Goal: Information Seeking & Learning: Learn about a topic

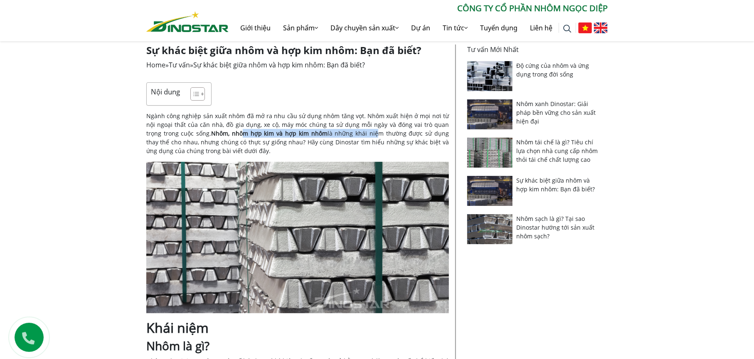
drag, startPoint x: 225, startPoint y: 136, endPoint x: 353, endPoint y: 135, distance: 128.1
click at [353, 135] on span "Nhôm, nhôm hợp kim và hợp kim nhôm là những khái niệm thường được sử dụng thay …" at bounding box center [297, 141] width 303 height 25
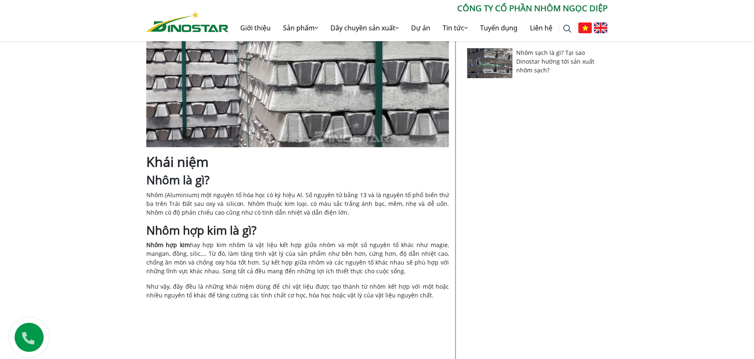
scroll to position [333, 0]
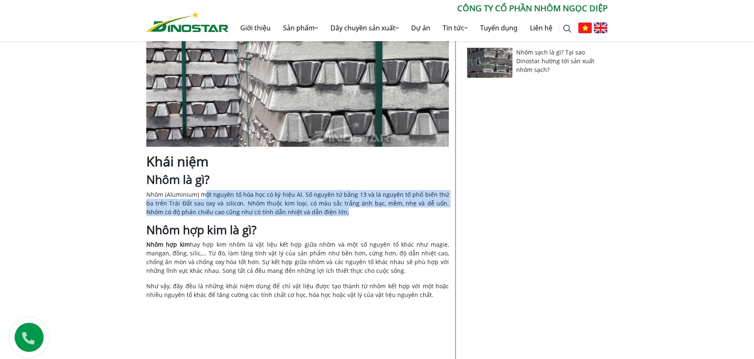
drag, startPoint x: 208, startPoint y: 197, endPoint x: 428, endPoint y: 212, distance: 220.1
click at [428, 212] on p "Nhôm (Aluminium) một nguyên tố hóa học có ký hiệu Al. Số nguyên tử bằng 13 và l…" at bounding box center [297, 203] width 303 height 26
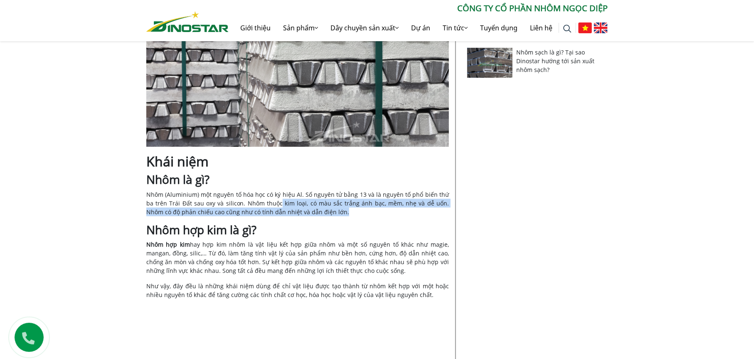
drag, startPoint x: 267, startPoint y: 207, endPoint x: 338, endPoint y: 211, distance: 71.3
click at [338, 211] on p "Nhôm (Aluminium) một nguyên tố hóa học có ký hiệu Al. Số nguyên tử bằng 13 và l…" at bounding box center [297, 203] width 303 height 26
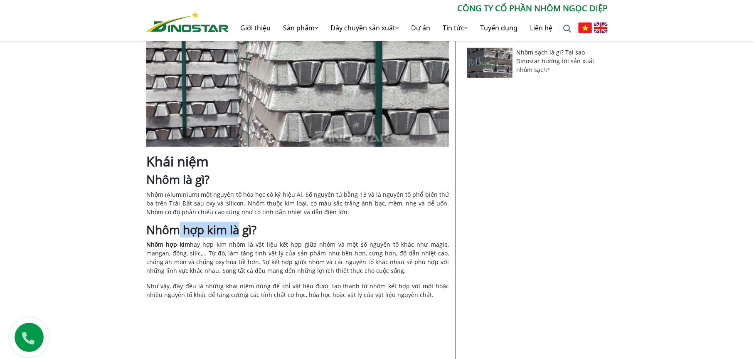
drag, startPoint x: 179, startPoint y: 229, endPoint x: 237, endPoint y: 235, distance: 58.6
click at [237, 235] on b "Nhôm hợp kim là gì?" at bounding box center [201, 230] width 110 height 16
click at [249, 247] on span "hay hợp kim nhôm là vật liệu kết hợp giữa nhôm và một số nguyên tố khác như mag…" at bounding box center [297, 248] width 303 height 17
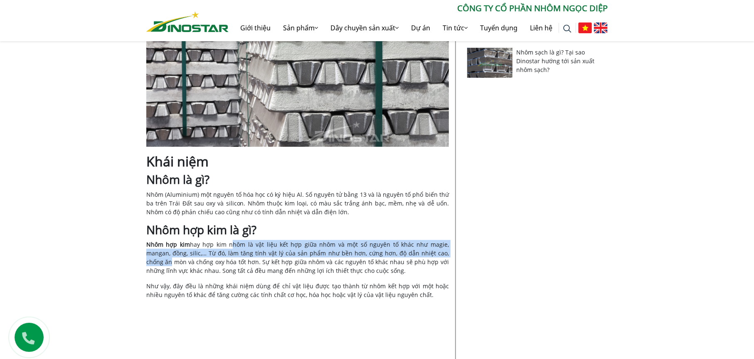
drag, startPoint x: 225, startPoint y: 245, endPoint x: 434, endPoint y: 252, distance: 208.9
click at [434, 252] on p "Nhôm hợp kim hay hợp kim nhôm là vật liệu kết hợp giữa nhôm và một số nguyên tố…" at bounding box center [297, 257] width 303 height 35
click at [434, 252] on span "àm tăng tính vật lý của sản phẩm như bền hơn, cứng hơn, độ dẫn nhiệt cao, chống…" at bounding box center [297, 261] width 303 height 25
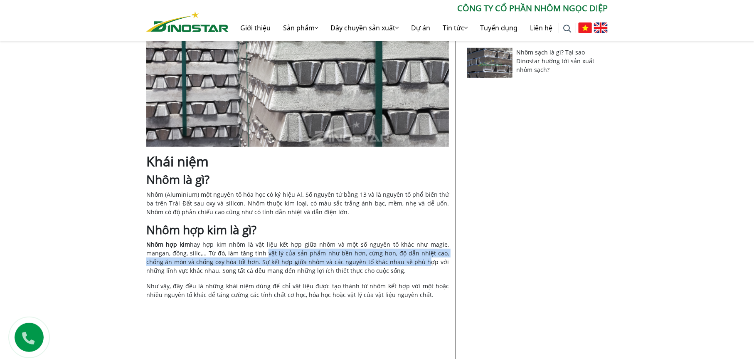
drag, startPoint x: 238, startPoint y: 254, endPoint x: 387, endPoint y: 258, distance: 148.9
click at [387, 258] on span "àm tăng tính vật lý của sản phẩm như bền hơn, cứng hơn, độ dẫn nhiệt cao, chống…" at bounding box center [297, 261] width 303 height 25
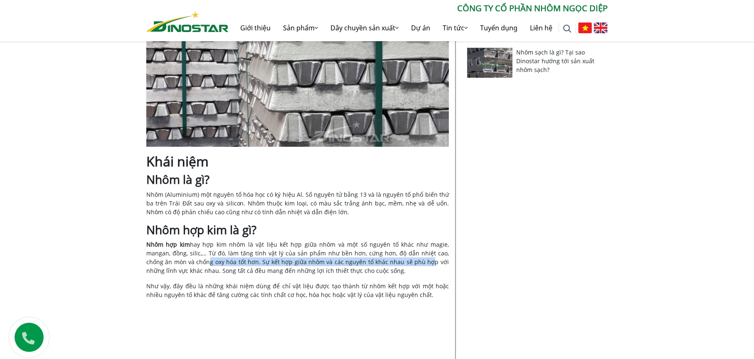
drag, startPoint x: 167, startPoint y: 262, endPoint x: 391, endPoint y: 261, distance: 224.2
click at [391, 261] on span "àm tăng tính vật lý của sản phẩm như bền hơn, cứng hơn, độ dẫn nhiệt cao, chống…" at bounding box center [297, 261] width 303 height 25
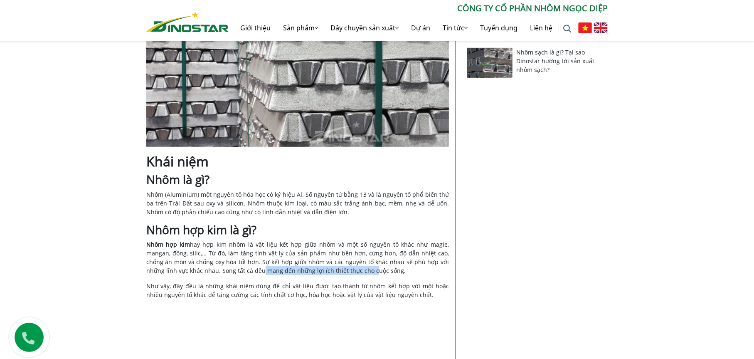
drag, startPoint x: 218, startPoint y: 267, endPoint x: 329, endPoint y: 269, distance: 111.1
click at [329, 269] on span "àm tăng tính vật lý của sản phẩm như bền hơn, cứng hơn, độ dẫn nhiệt cao, chống…" at bounding box center [297, 261] width 303 height 25
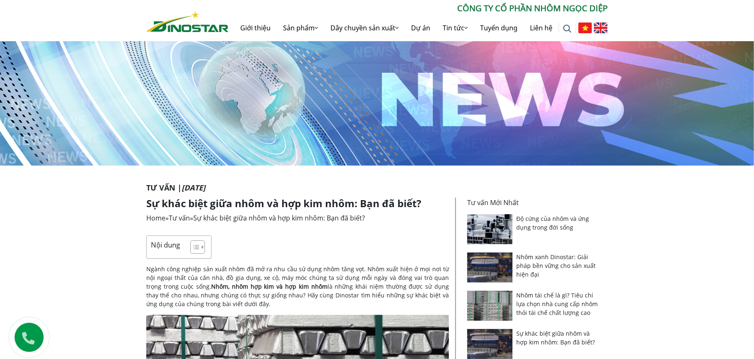
scroll to position [125, 0]
